Goal: Register for event/course

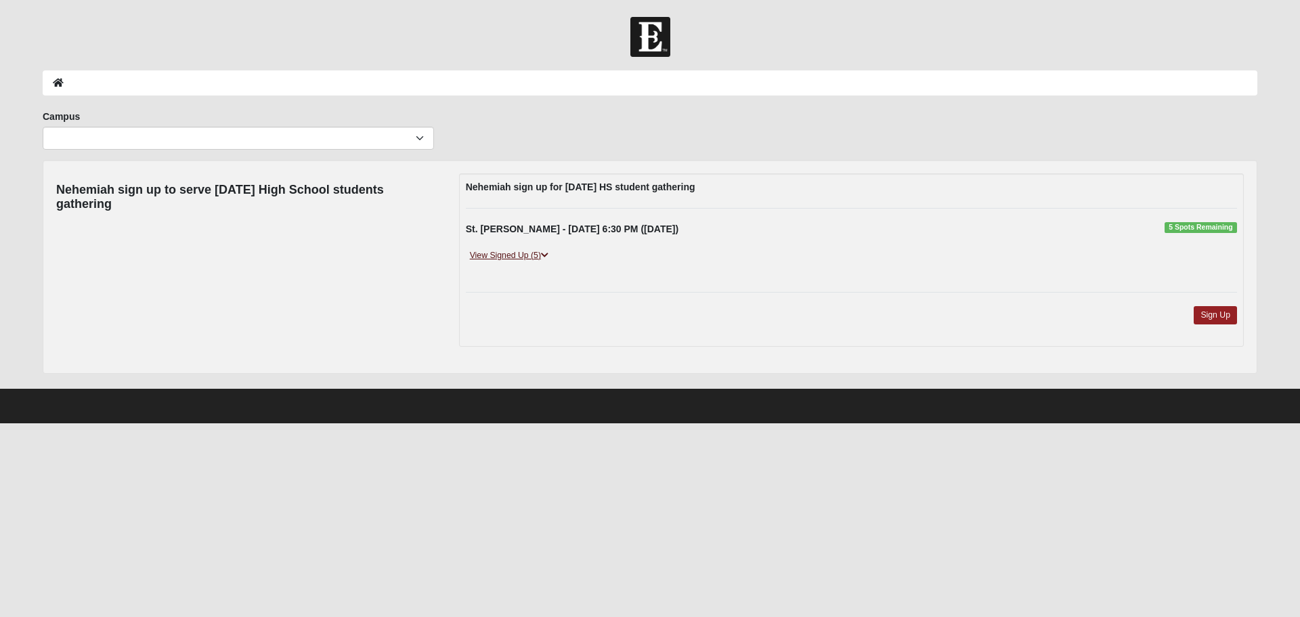
click at [515, 254] on link "View Signed Up (5)" at bounding box center [509, 255] width 87 height 14
click at [505, 255] on link "View Signed Up (5)" at bounding box center [509, 255] width 87 height 14
